Goal: Navigation & Orientation: Find specific page/section

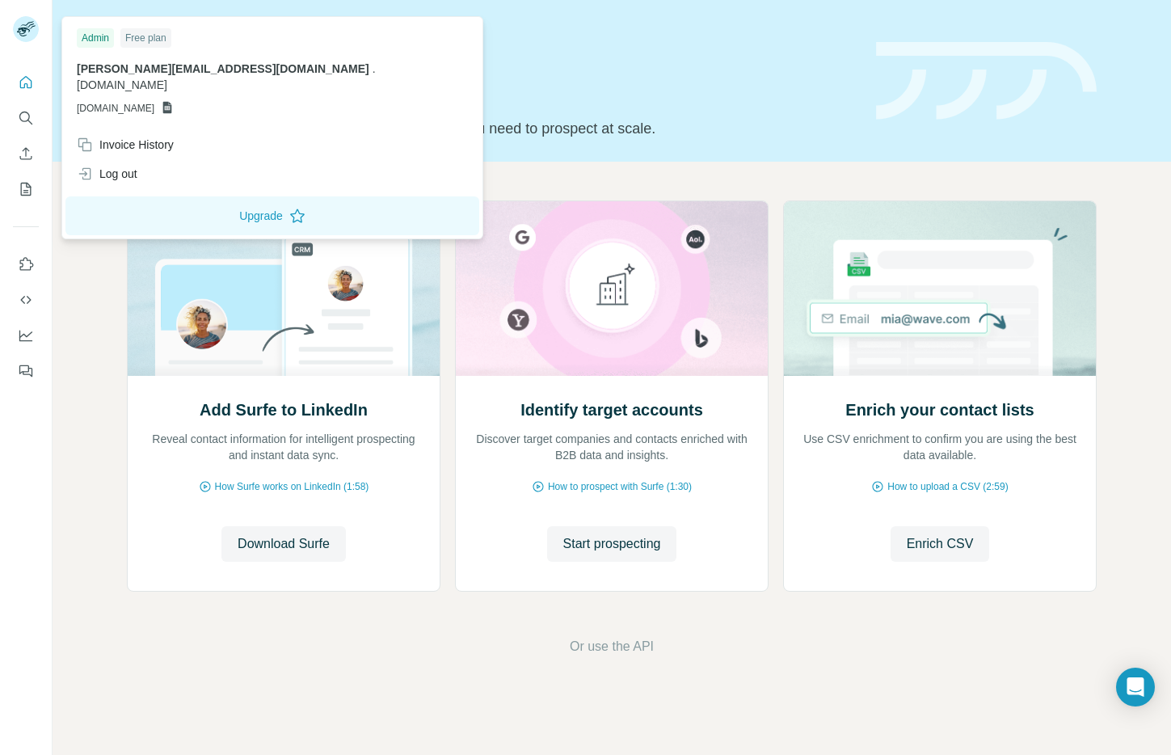
click at [162, 35] on div "Free plan" at bounding box center [145, 37] width 51 height 19
click at [102, 36] on div "Admin" at bounding box center [95, 37] width 37 height 19
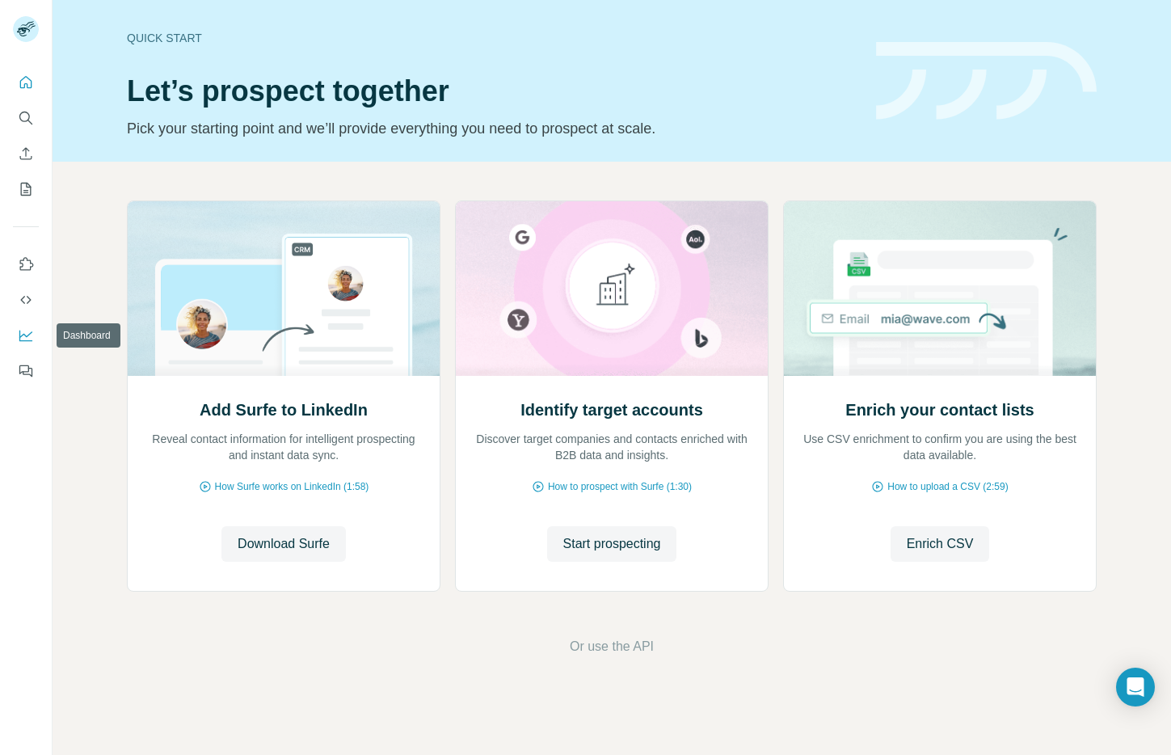
click at [27, 330] on icon "Dashboard" at bounding box center [26, 335] width 16 height 16
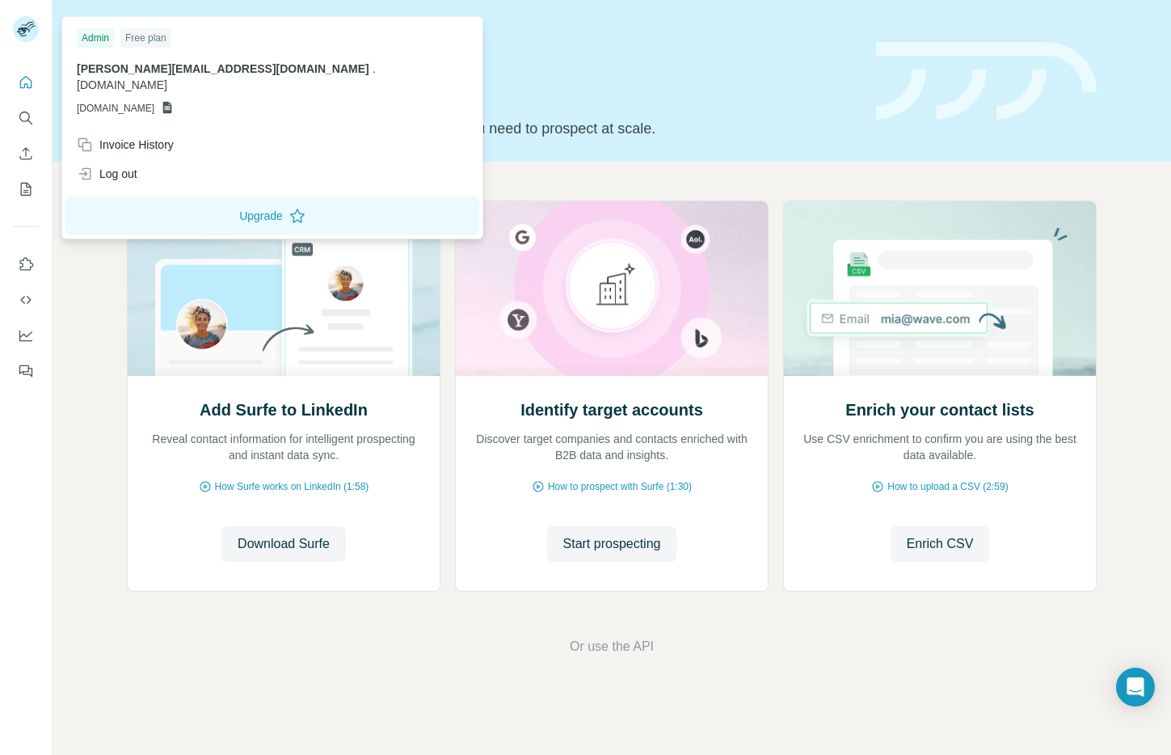
click at [26, 27] on rect at bounding box center [26, 29] width 26 height 26
click at [130, 66] on span "[PERSON_NAME][EMAIL_ADDRESS][DOMAIN_NAME]" at bounding box center [223, 68] width 292 height 13
click at [167, 78] on span "[DOMAIN_NAME]" at bounding box center [122, 84] width 90 height 13
click at [133, 101] on span "[DOMAIN_NAME]" at bounding box center [116, 108] width 78 height 15
